Goal: Task Accomplishment & Management: Manage account settings

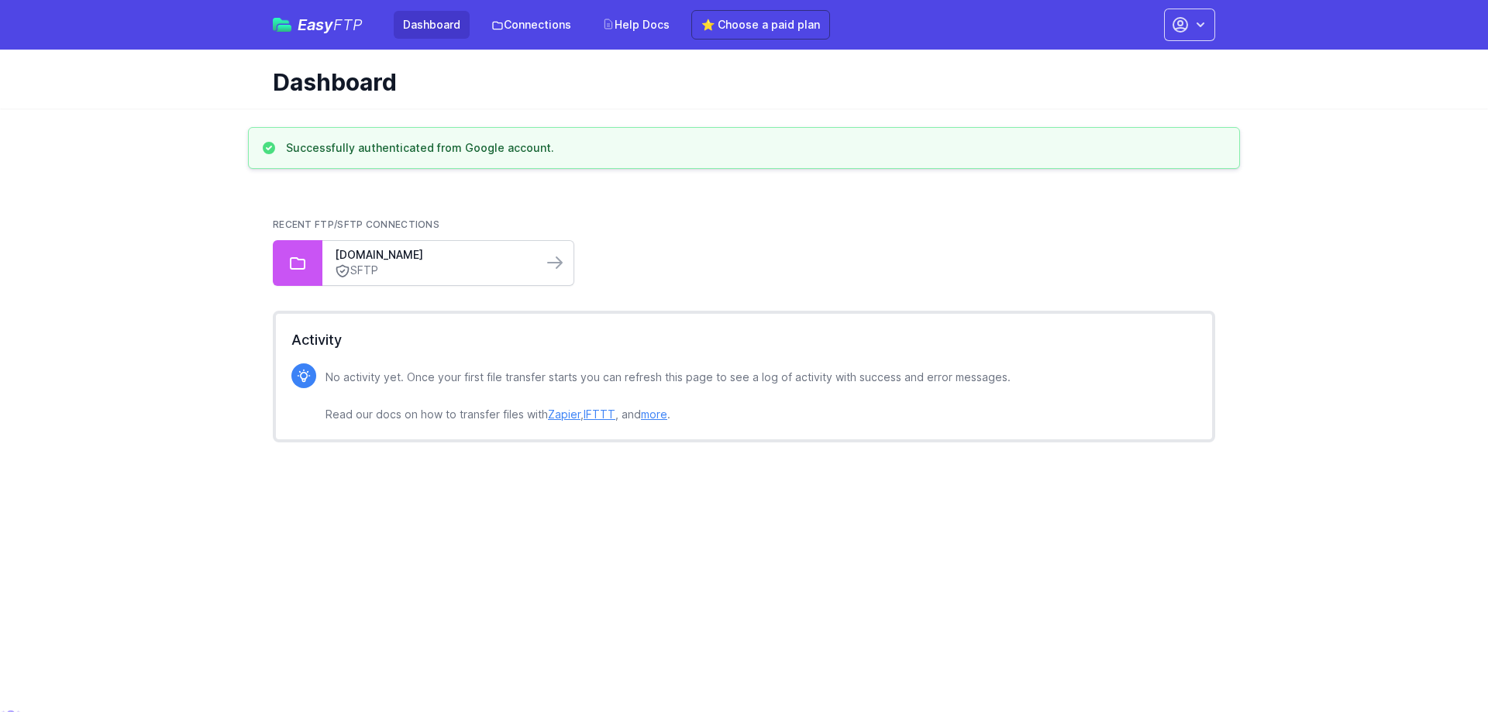
click at [536, 260] on div "ftp02.newegg.com SFTP" at bounding box center [432, 263] width 220 height 44
click at [558, 259] on icon at bounding box center [555, 262] width 14 height 11
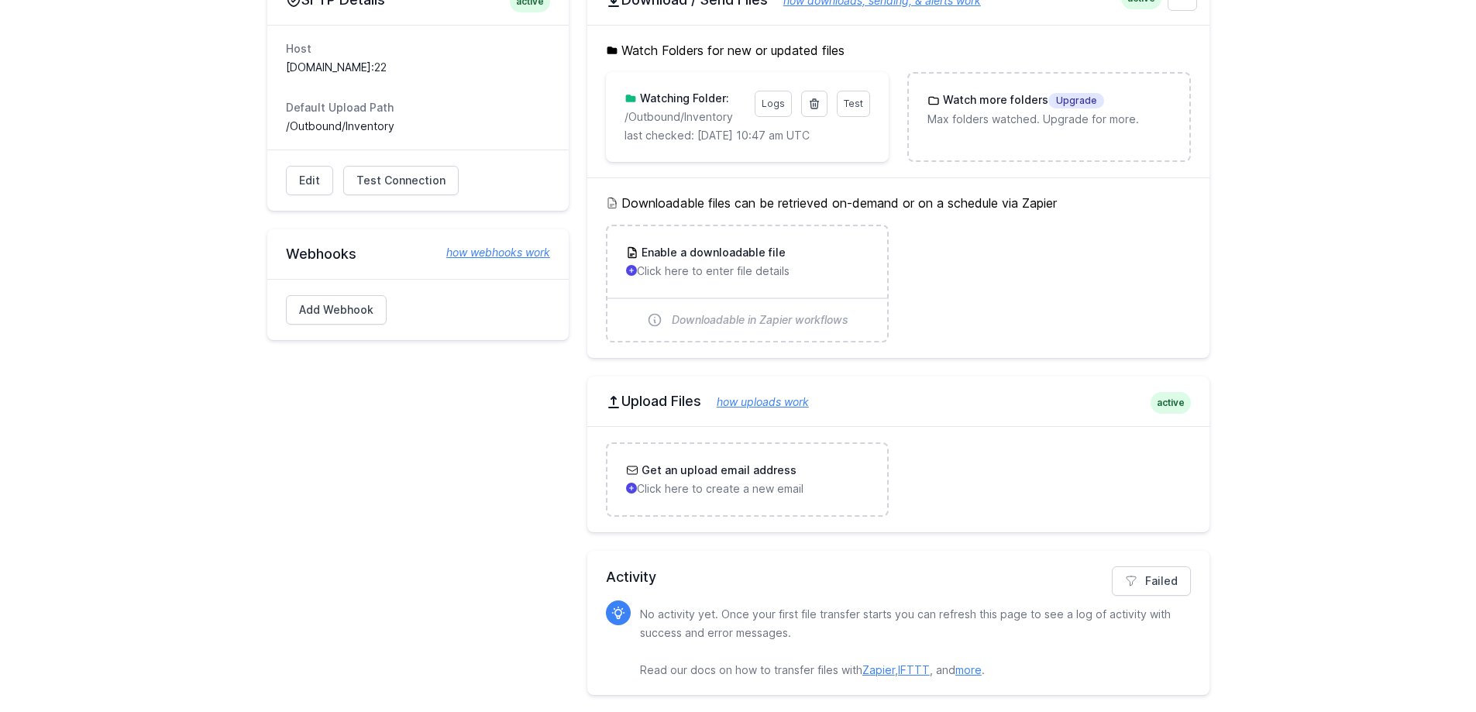
scroll to position [180, 0]
click at [689, 484] on p "Click here to create a new email" at bounding box center [747, 487] width 243 height 15
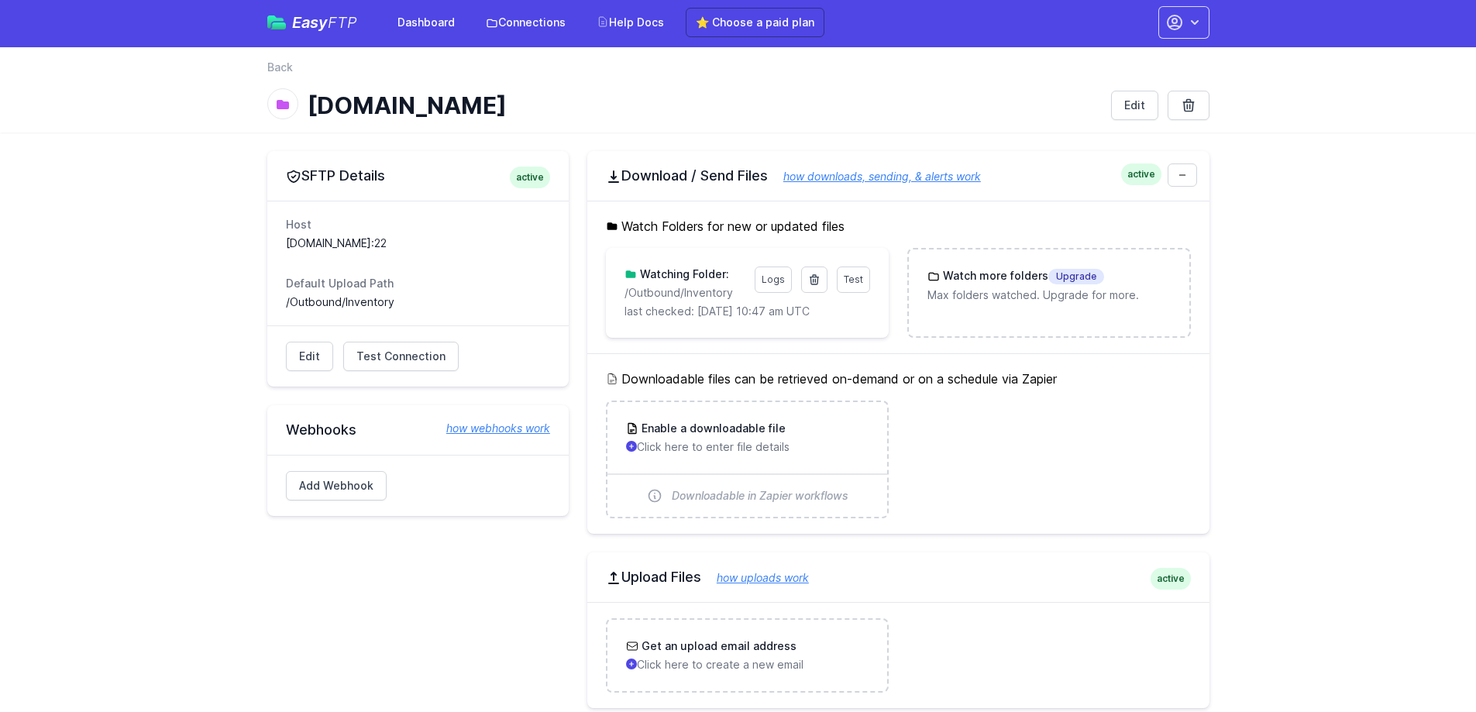
scroll to position [0, 0]
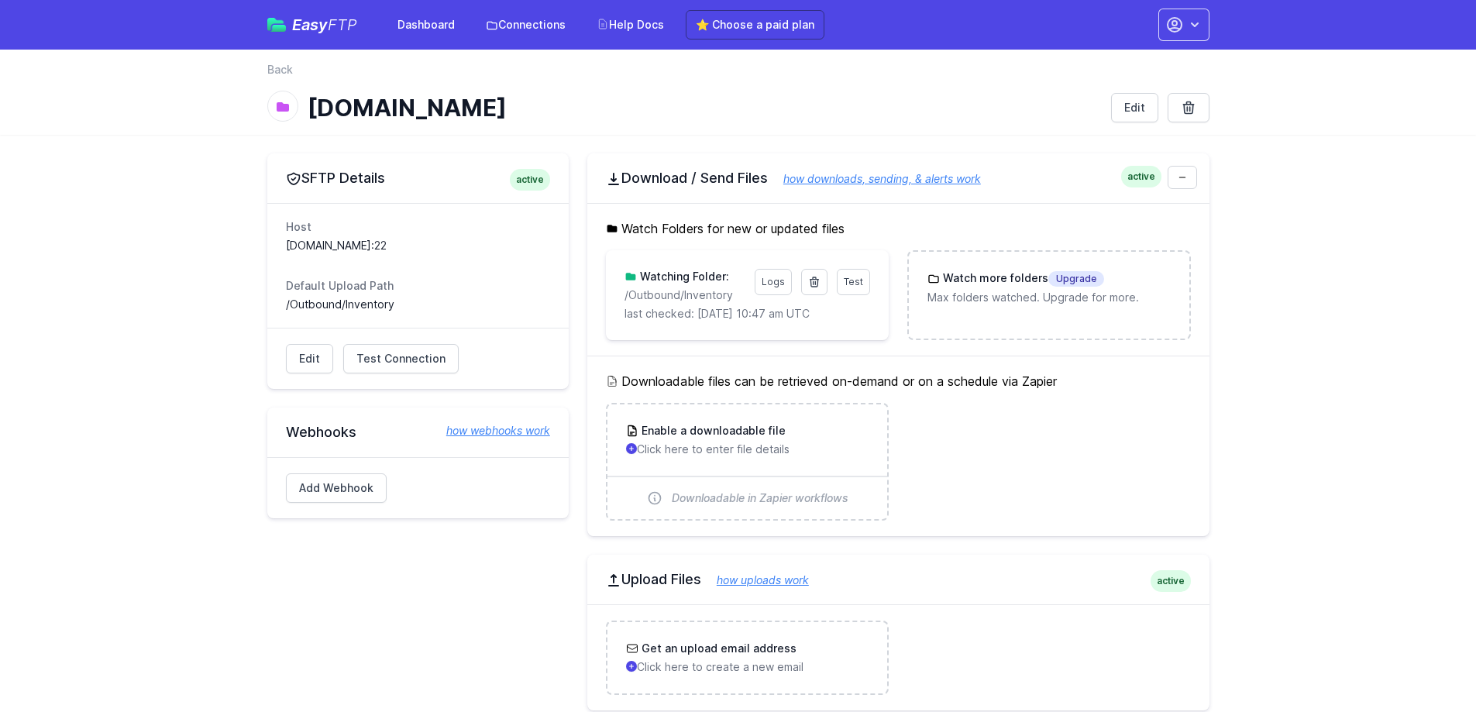
drag, startPoint x: 554, startPoint y: 109, endPoint x: 294, endPoint y: 94, distance: 260.8
click at [294, 94] on div "ftp02.newegg.com" at bounding box center [683, 108] width 832 height 28
click at [295, 94] on div "[DOMAIN_NAME]" at bounding box center [683, 108] width 832 height 28
drag, startPoint x: 560, startPoint y: 114, endPoint x: 301, endPoint y: 104, distance: 259.0
click at [301, 104] on div "[DOMAIN_NAME]" at bounding box center [683, 108] width 832 height 28
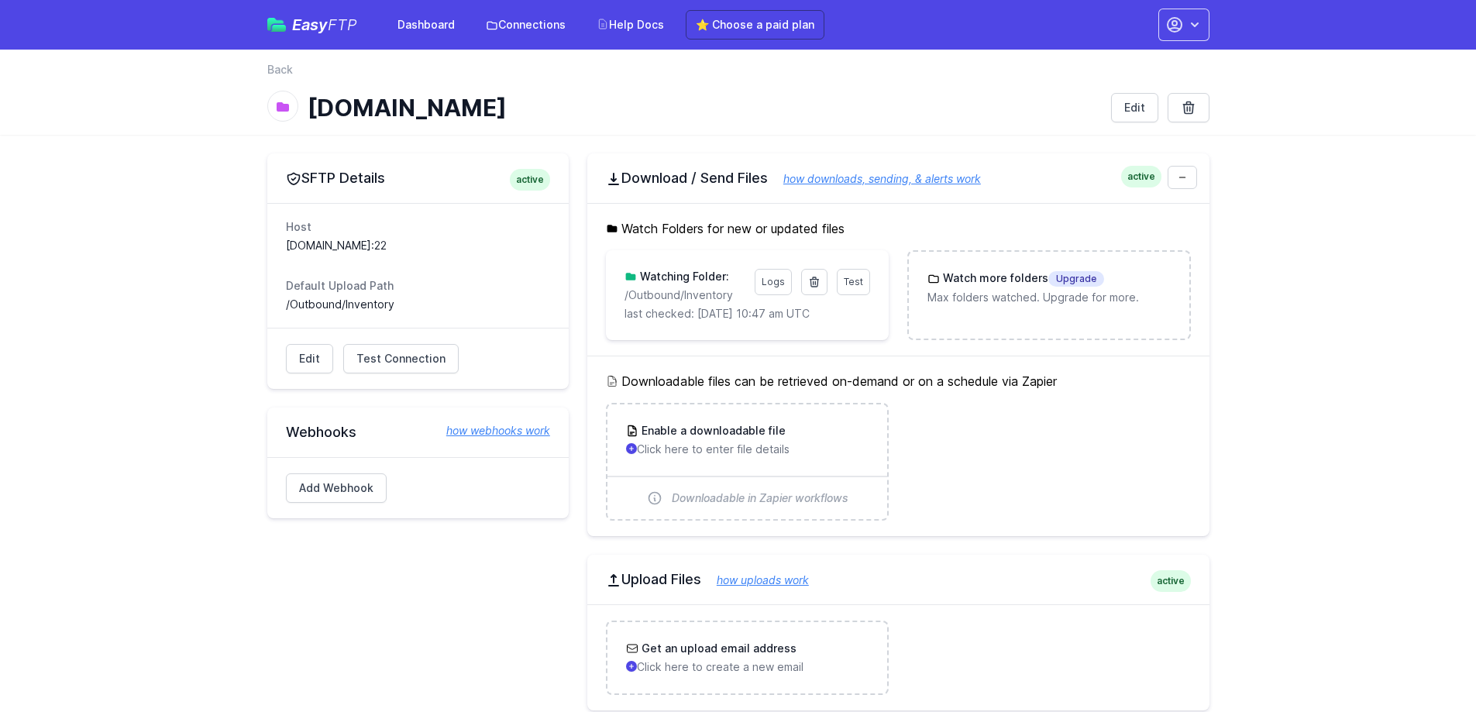
click at [301, 104] on div "[DOMAIN_NAME]" at bounding box center [683, 108] width 832 height 28
drag, startPoint x: 364, startPoint y: 107, endPoint x: 310, endPoint y: 109, distance: 54.3
click at [310, 109] on h1 "[DOMAIN_NAME]" at bounding box center [703, 108] width 791 height 28
drag, startPoint x: 524, startPoint y: 107, endPoint x: 308, endPoint y: 104, distance: 215.5
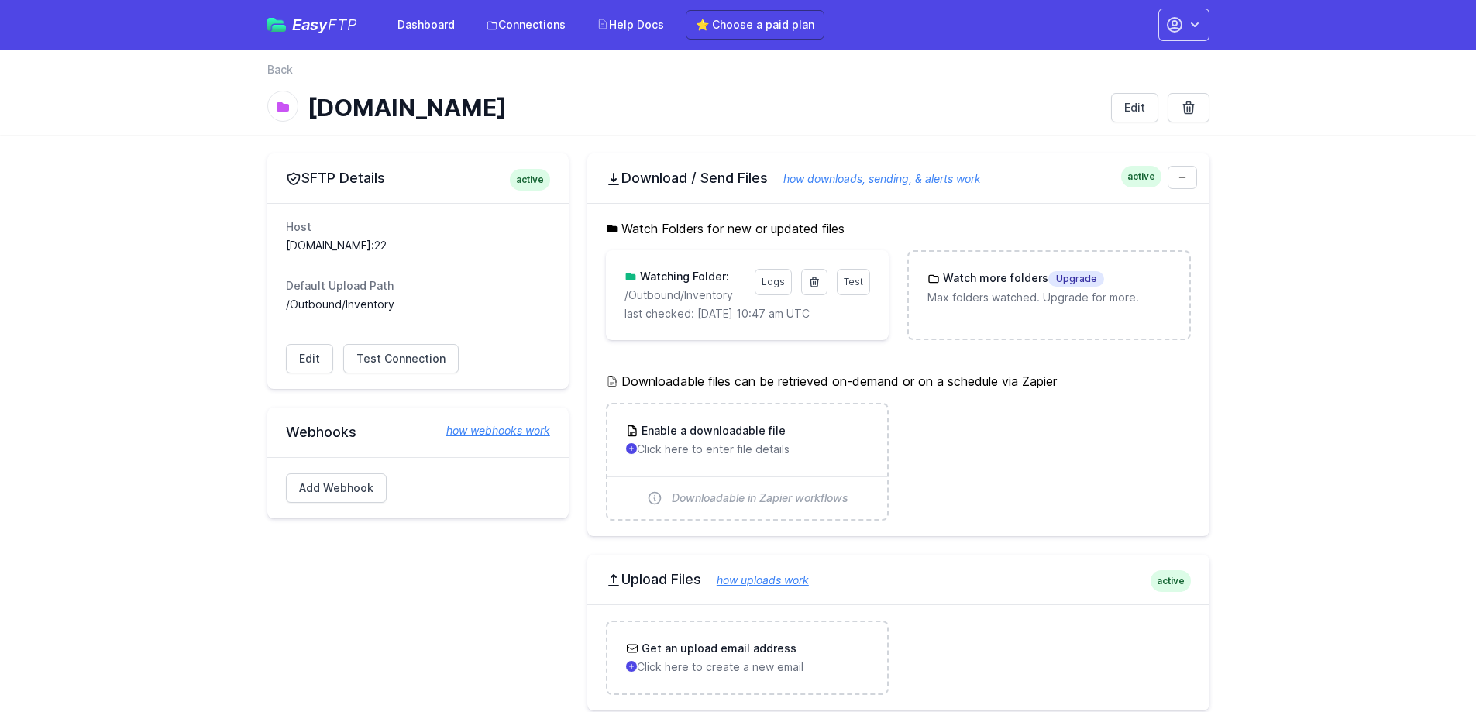
click at [308, 104] on h1 "[DOMAIN_NAME]" at bounding box center [703, 108] width 791 height 28
drag, startPoint x: 554, startPoint y: 104, endPoint x: 295, endPoint y: 103, distance: 258.8
click at [295, 103] on div "[DOMAIN_NAME]" at bounding box center [683, 108] width 832 height 28
click at [295, 103] on div at bounding box center [282, 106] width 31 height 31
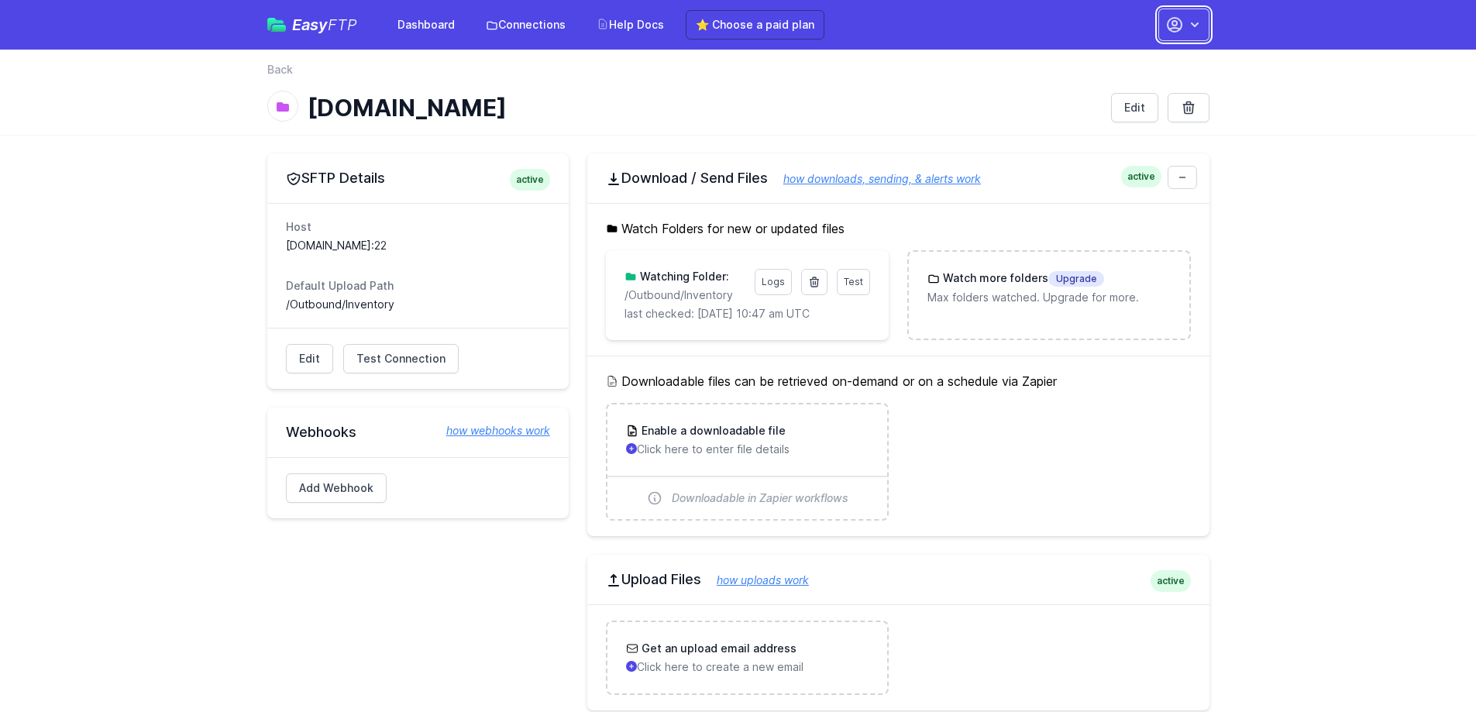
click at [1183, 21] on icon "button" at bounding box center [1175, 24] width 19 height 19
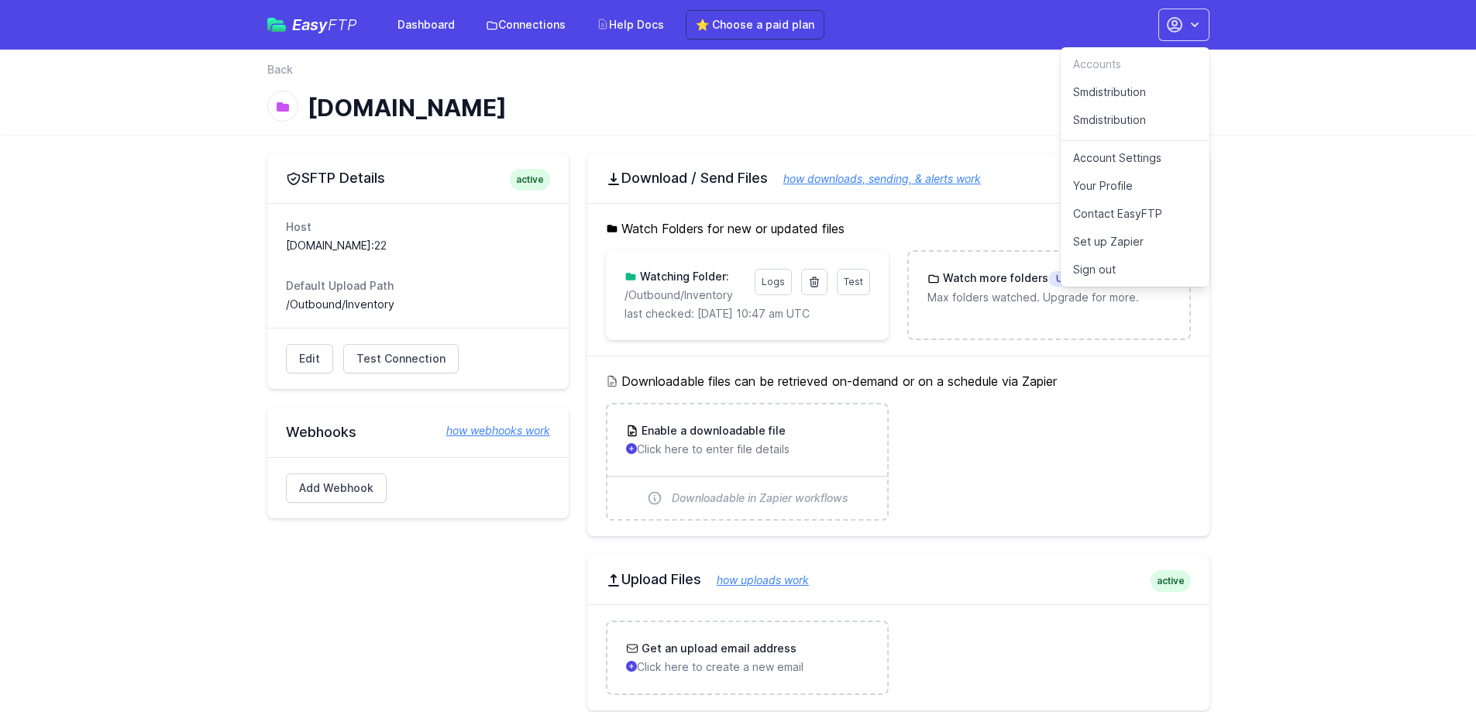
click at [1168, 91] on link "Smdistribution" at bounding box center [1135, 92] width 149 height 28
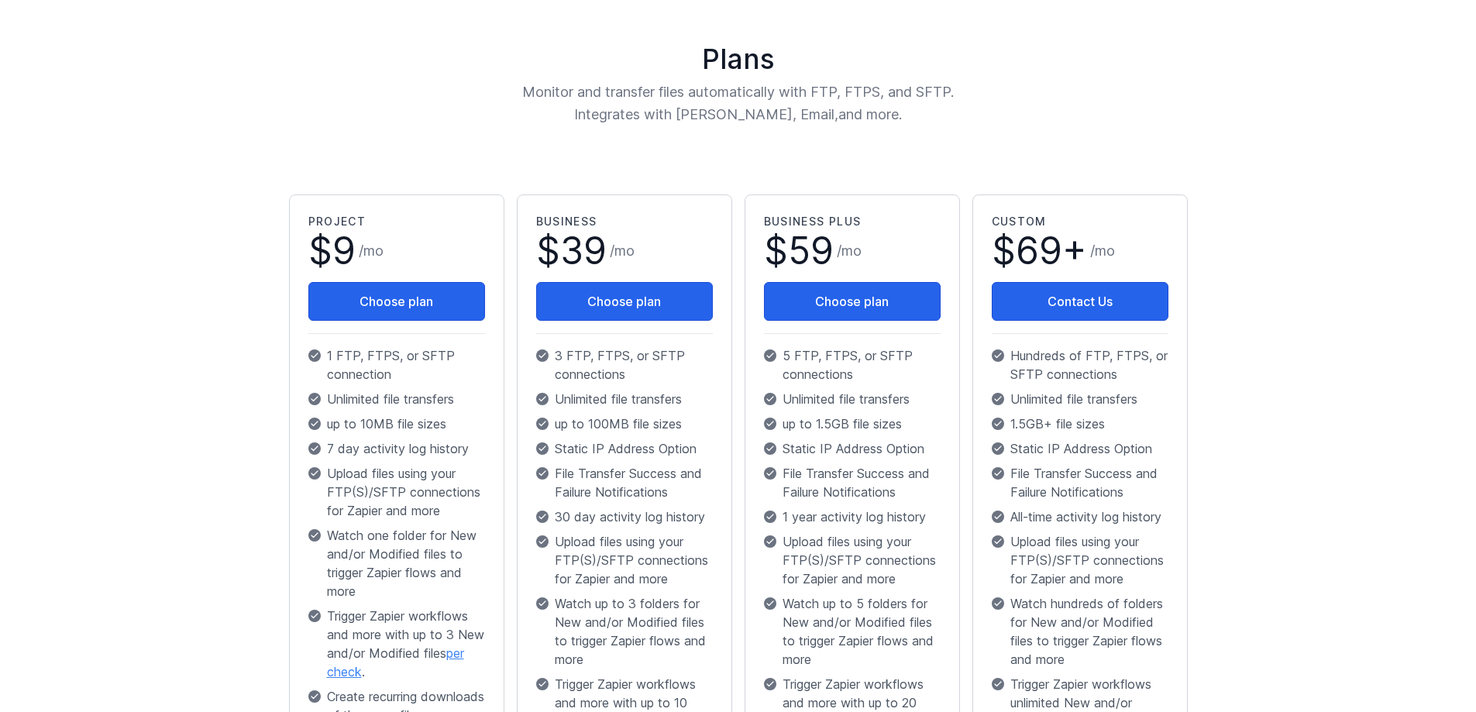
scroll to position [155, 0]
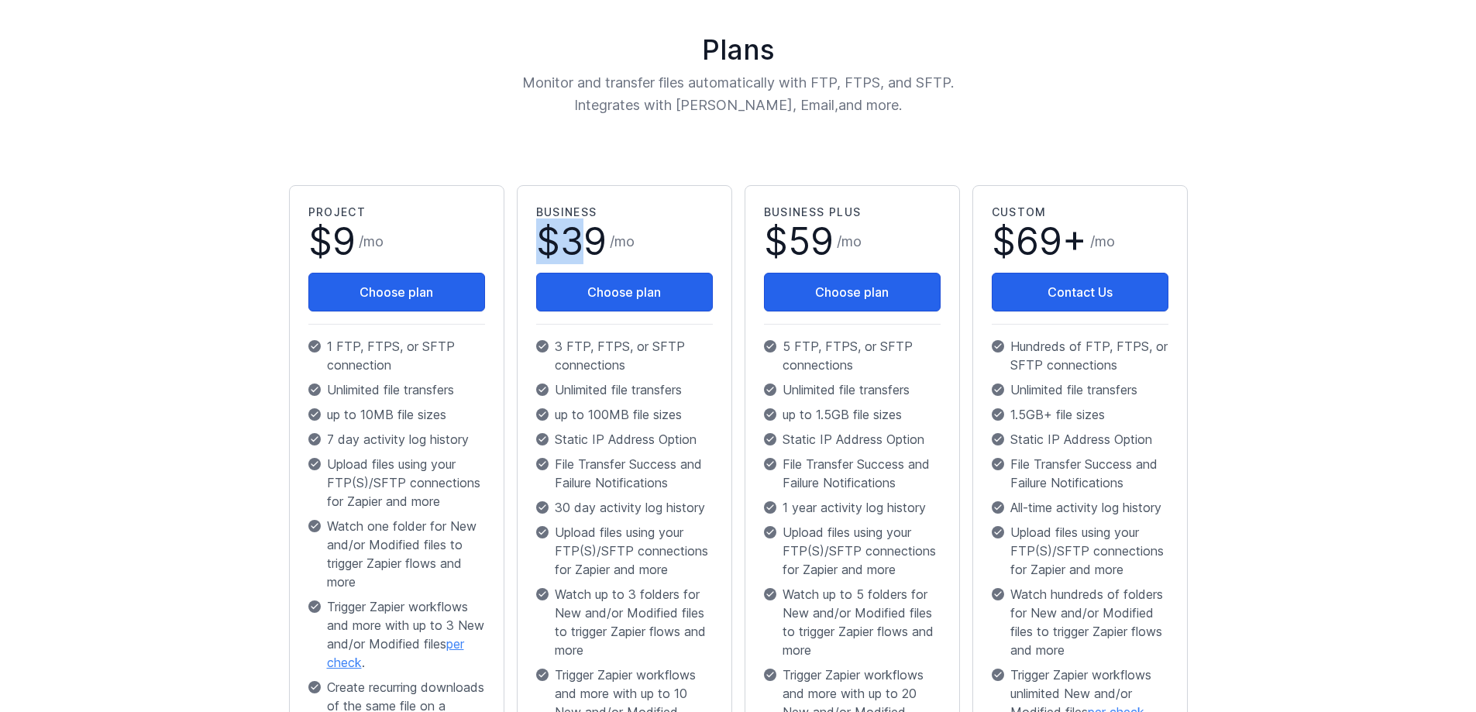
drag, startPoint x: 580, startPoint y: 229, endPoint x: 553, endPoint y: 228, distance: 27.1
click at [542, 229] on span "$ 39" at bounding box center [571, 241] width 71 height 37
click at [582, 234] on span "39" at bounding box center [583, 242] width 46 height 46
drag, startPoint x: 614, startPoint y: 240, endPoint x: 569, endPoint y: 244, distance: 45.1
click at [569, 244] on h1 "$ 39 / mo" at bounding box center [624, 248] width 177 height 50
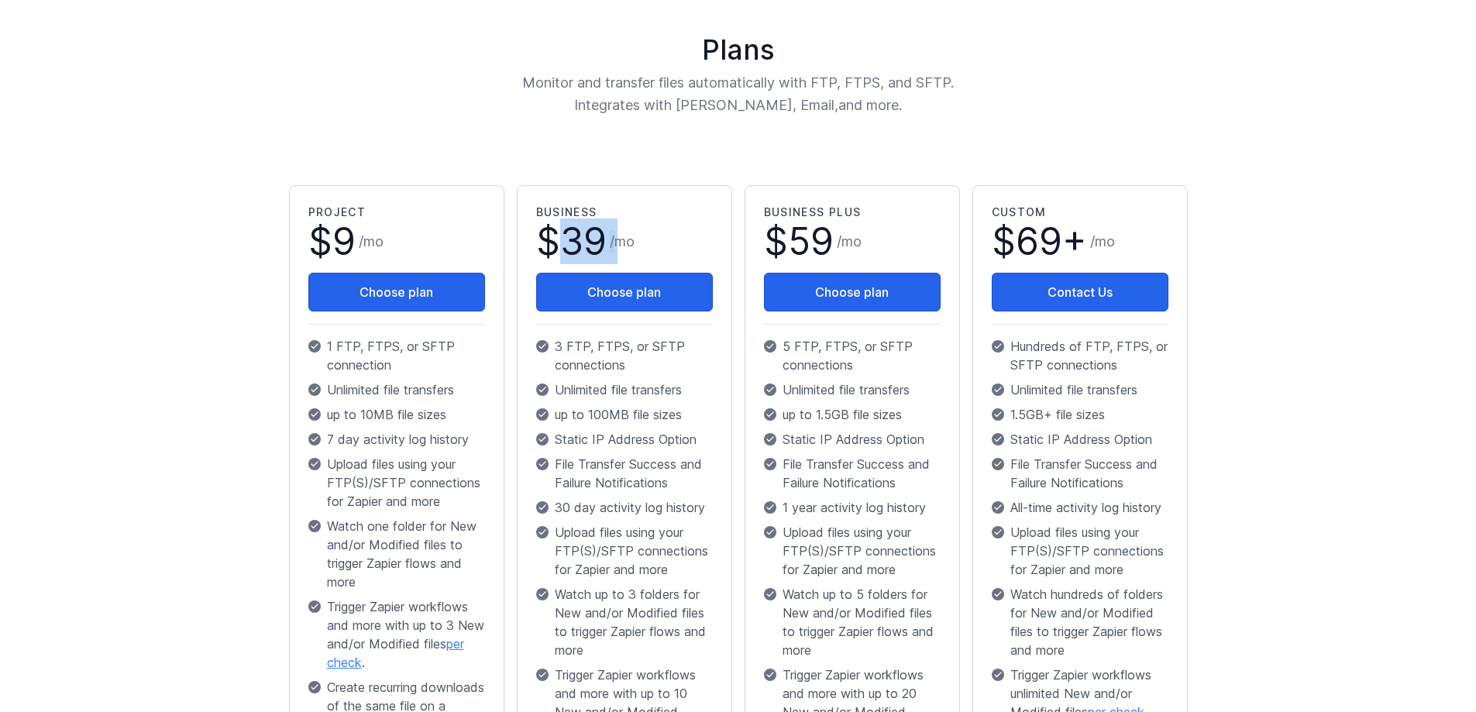
click at [568, 244] on span "39" at bounding box center [583, 242] width 46 height 46
drag, startPoint x: 602, startPoint y: 241, endPoint x: 570, endPoint y: 243, distance: 31.8
click at [570, 243] on span "39" at bounding box center [583, 242] width 46 height 46
drag, startPoint x: 605, startPoint y: 239, endPoint x: 569, endPoint y: 241, distance: 36.5
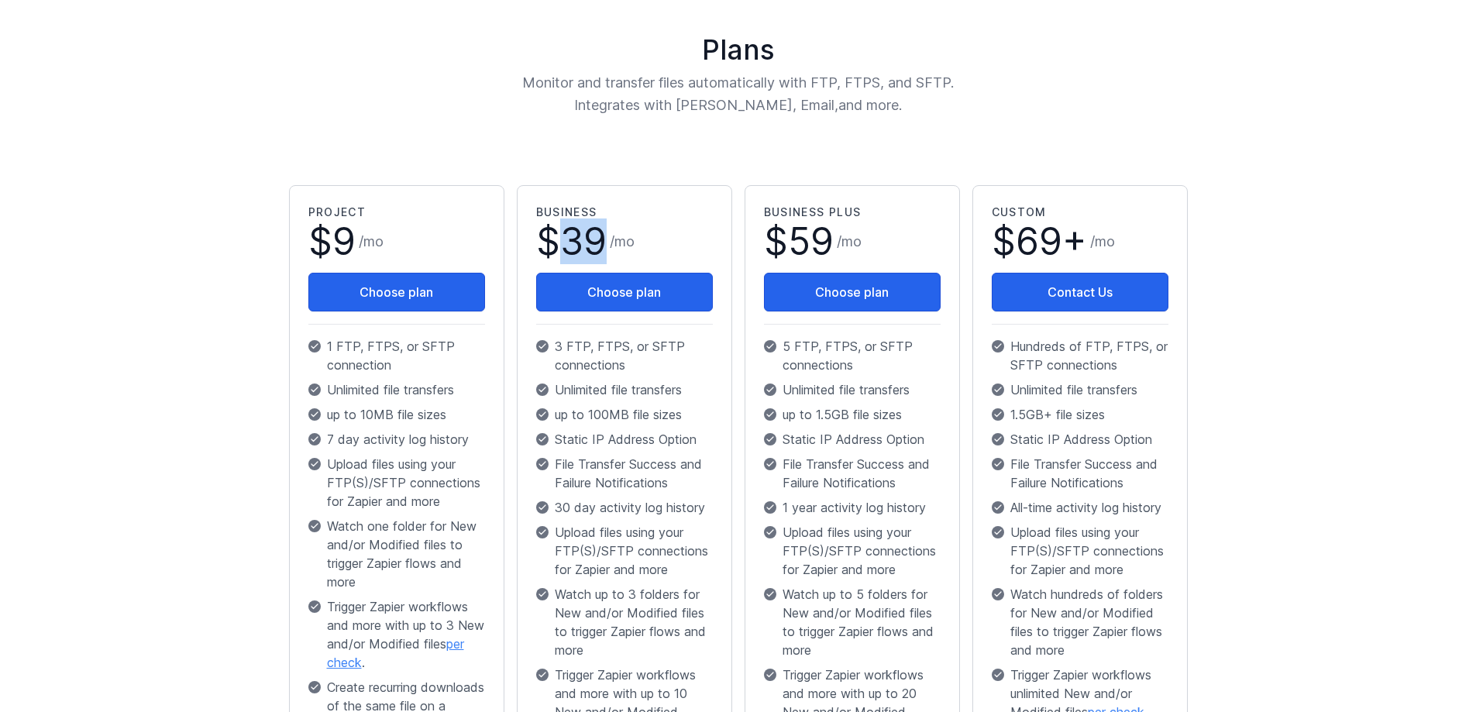
click at [569, 241] on span "39" at bounding box center [583, 242] width 46 height 46
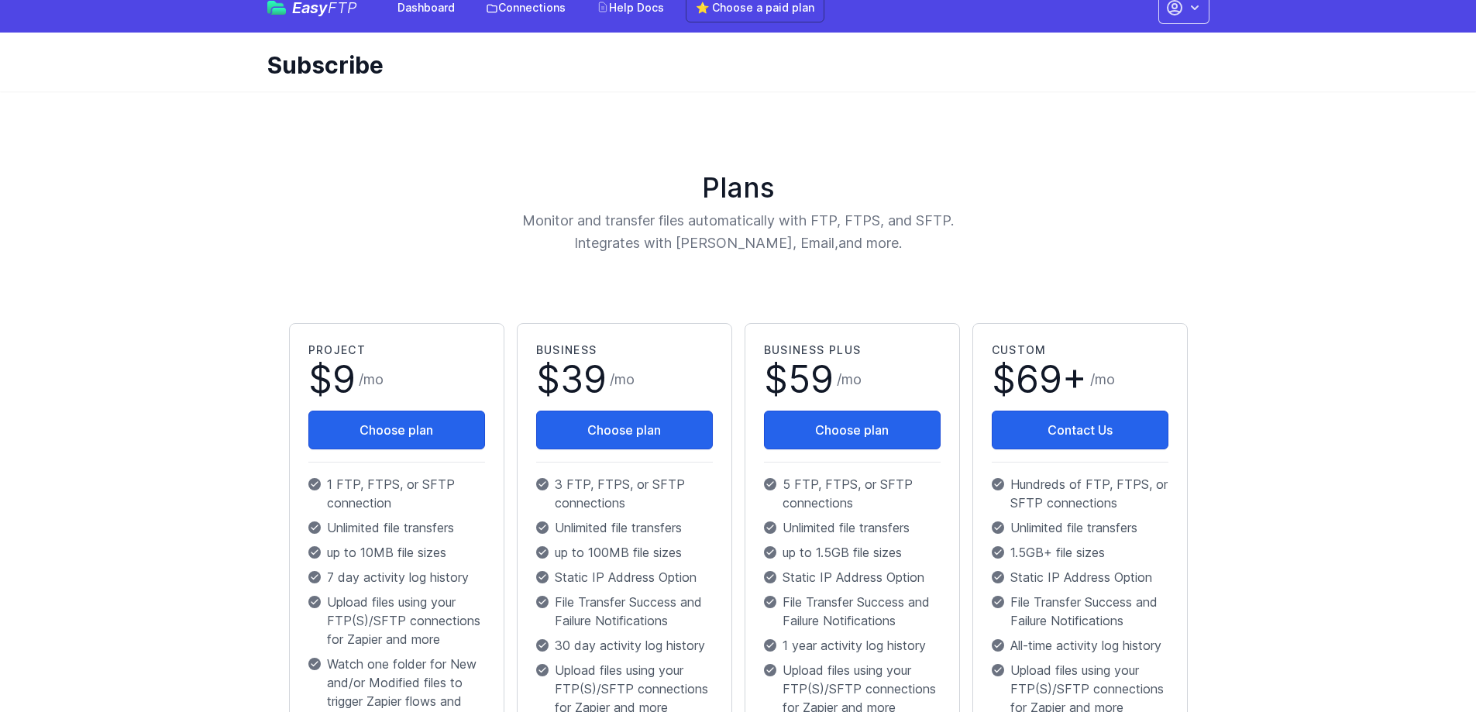
scroll to position [0, 0]
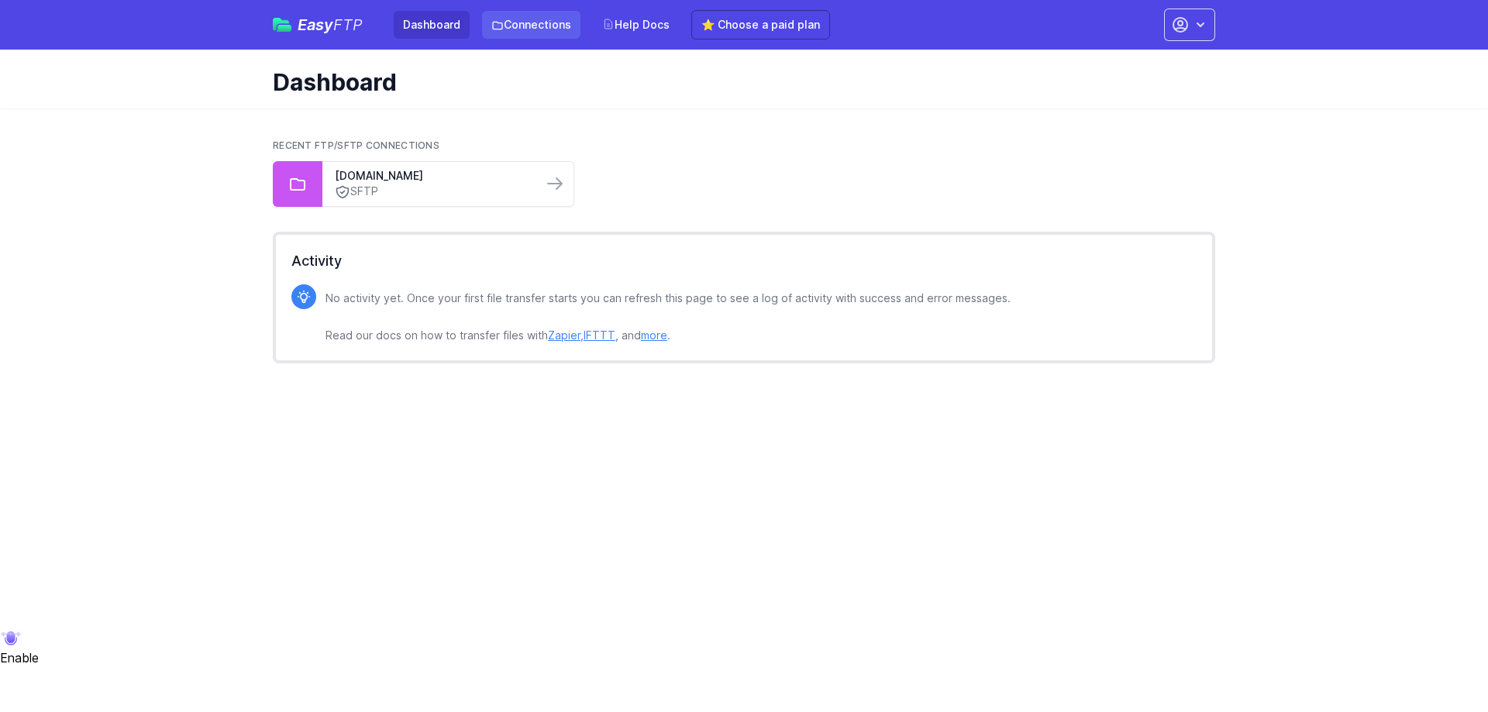
click at [548, 29] on link "Connections" at bounding box center [531, 25] width 98 height 28
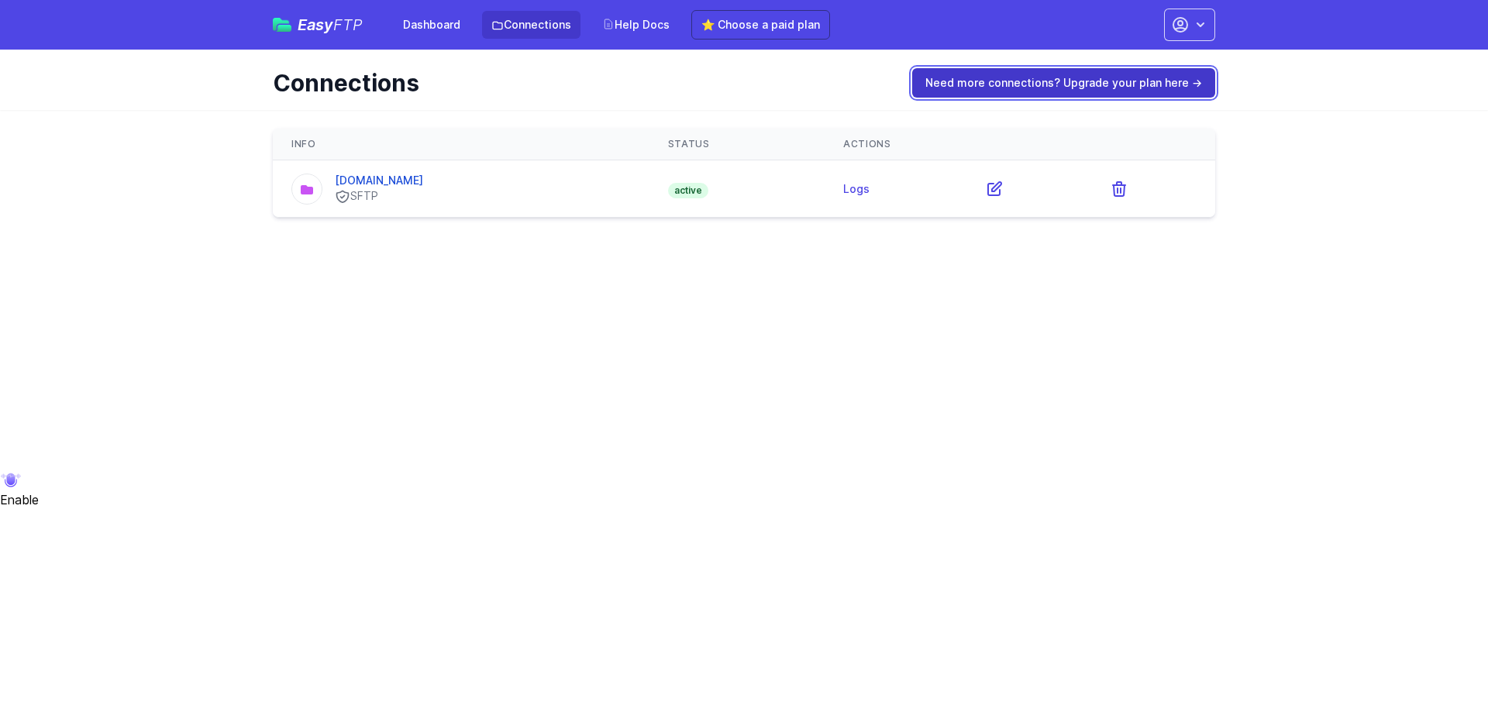
click at [1070, 85] on link "Need more connections? Upgrade your plan here →" at bounding box center [1063, 82] width 303 height 29
click at [869, 191] on link "Logs" at bounding box center [856, 188] width 26 height 13
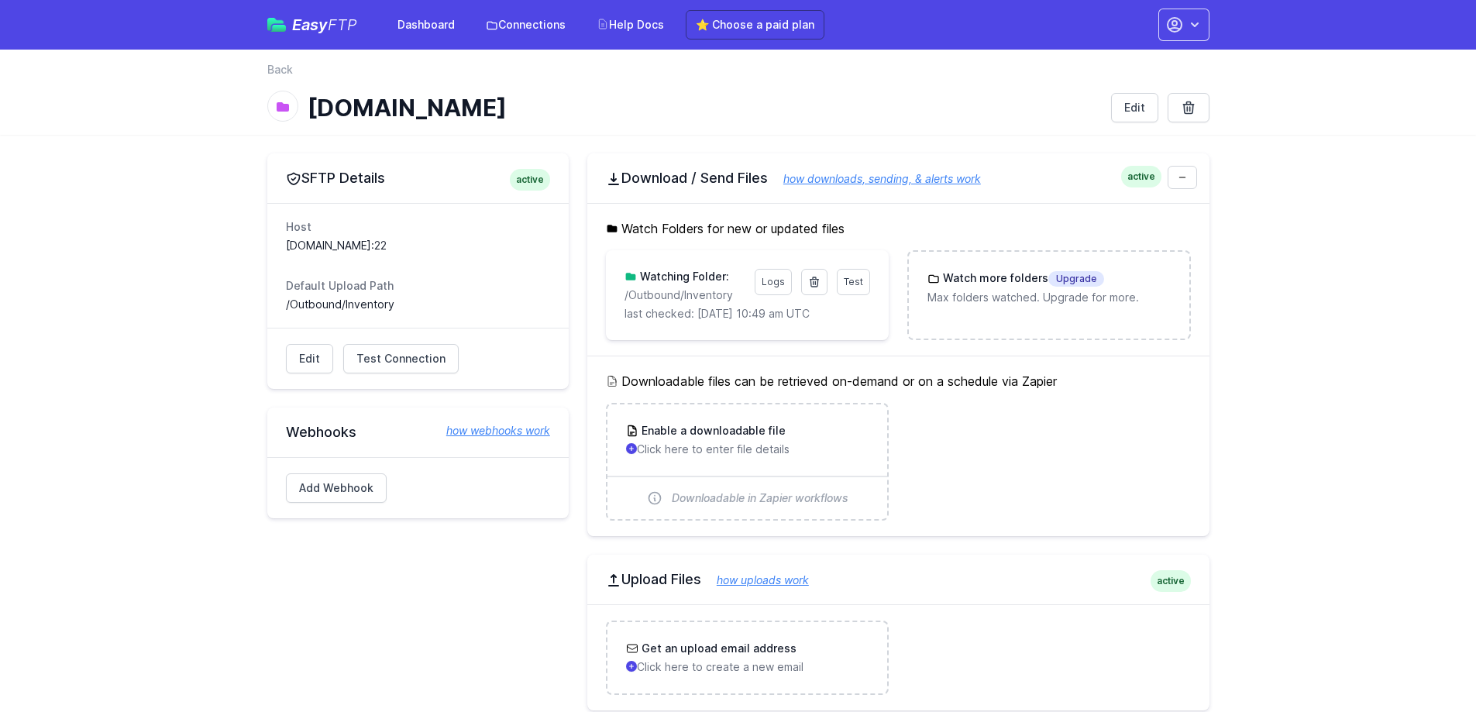
drag, startPoint x: 546, startPoint y: 102, endPoint x: 276, endPoint y: 95, distance: 269.8
click at [276, 95] on div "[DOMAIN_NAME]" at bounding box center [683, 108] width 832 height 28
click at [387, 120] on h1 "[DOMAIN_NAME]" at bounding box center [703, 108] width 791 height 28
